Goal: Transaction & Acquisition: Subscribe to service/newsletter

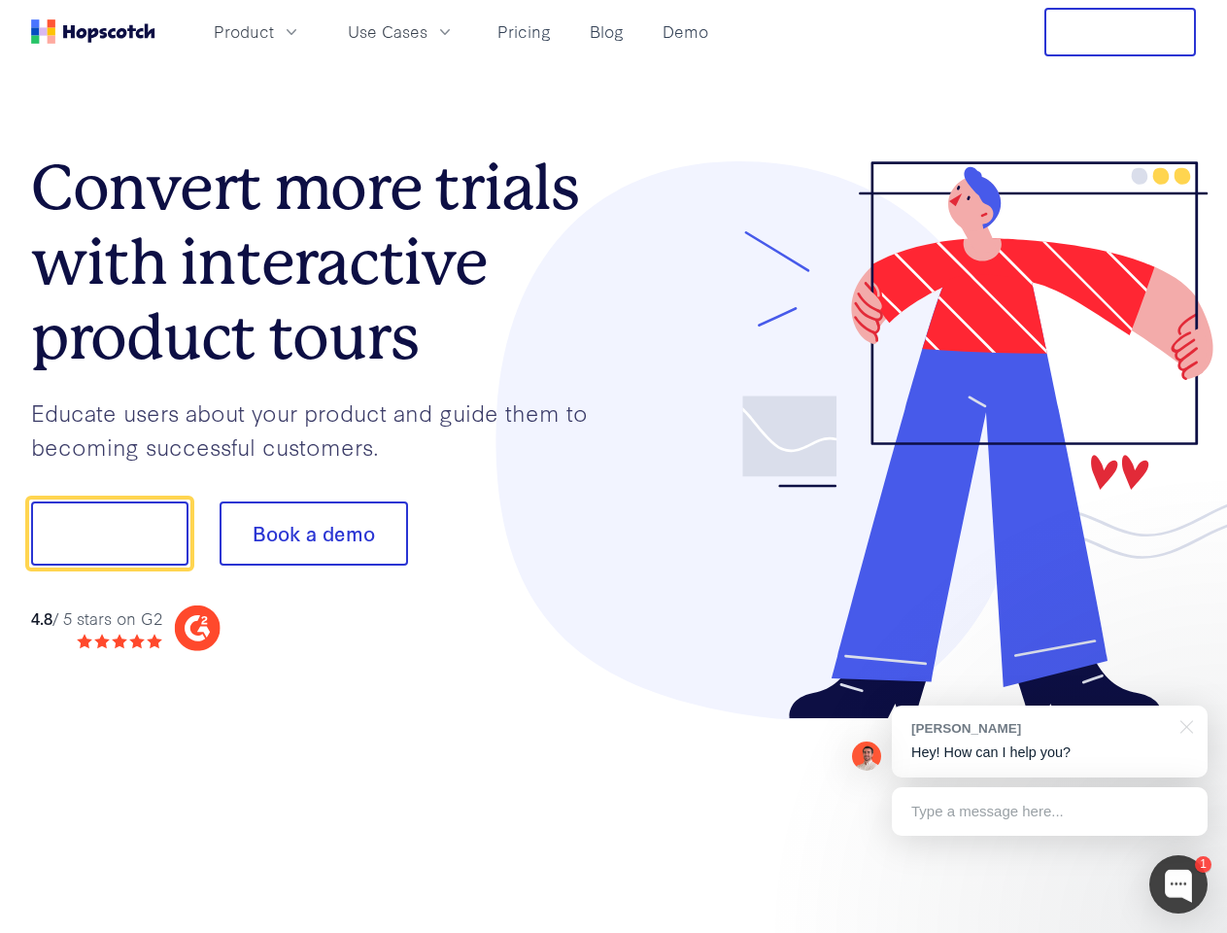
click at [614, 466] on div at bounding box center [905, 440] width 583 height 559
click at [274, 31] on span "Product" at bounding box center [244, 31] width 60 height 24
click at [427, 31] on span "Use Cases" at bounding box center [388, 31] width 80 height 24
click at [1120, 32] on button "Free Trial" at bounding box center [1120, 32] width 152 height 49
click at [109, 533] on button "Show me!" at bounding box center [109, 533] width 157 height 64
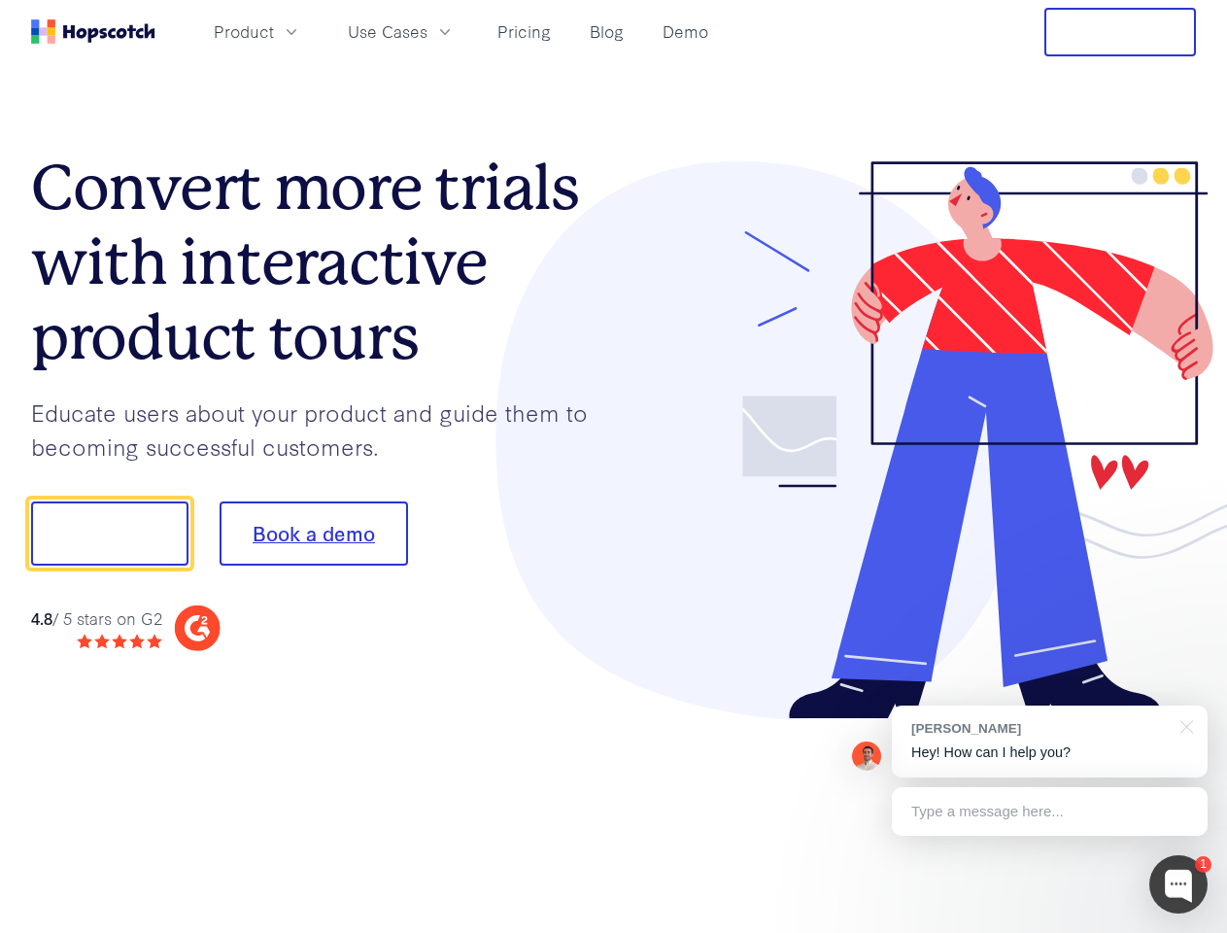
click at [313, 533] on button "Book a demo" at bounding box center [314, 533] width 188 height 64
click at [1178, 884] on div at bounding box center [1178, 884] width 58 height 58
click at [1049, 741] on div "[PERSON_NAME] Hey! How can I help you?" at bounding box center [1050, 741] width 316 height 72
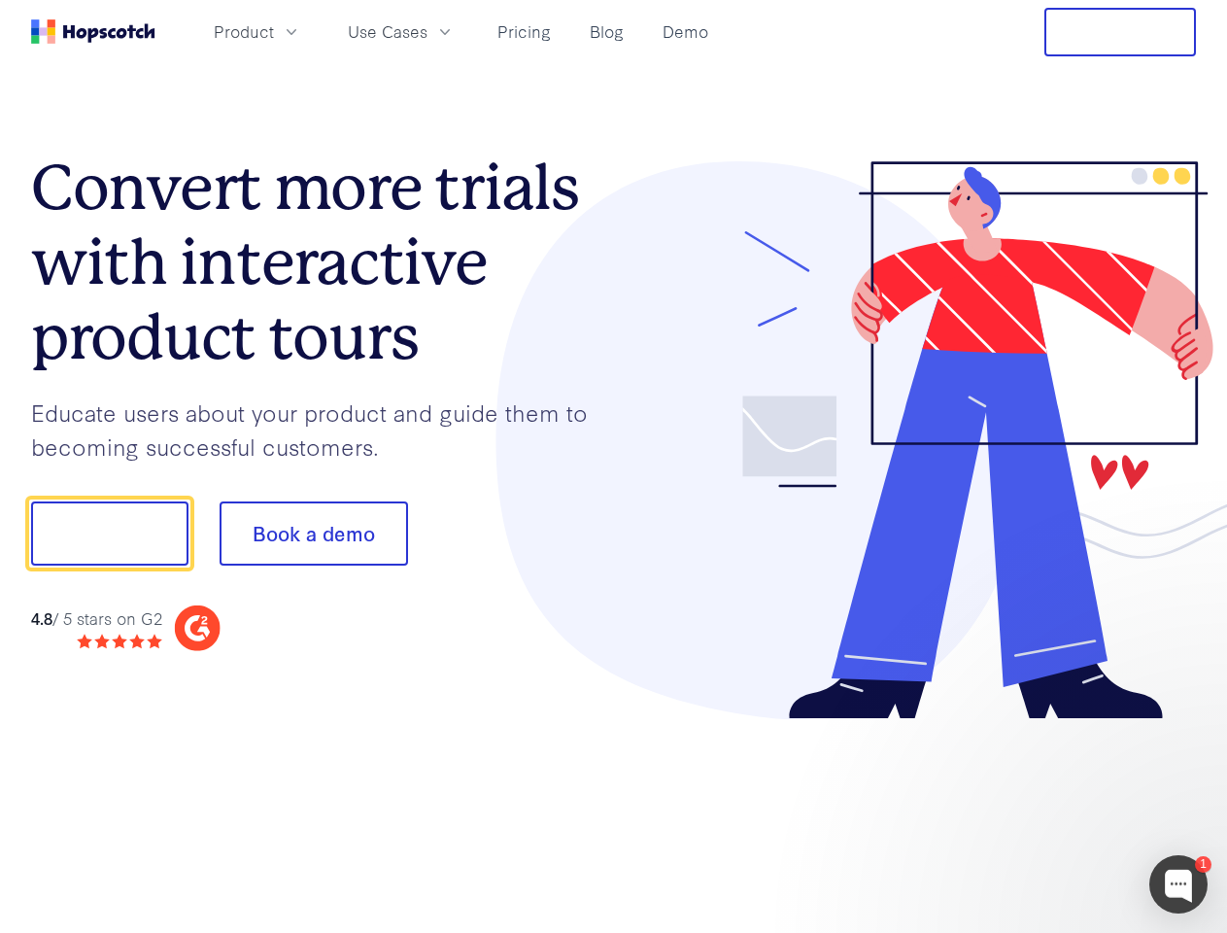
click at [1183, 725] on div at bounding box center [1025, 531] width 364 height 648
click at [1049, 811] on div at bounding box center [1025, 661] width 364 height 388
